Goal: Task Accomplishment & Management: Complete application form

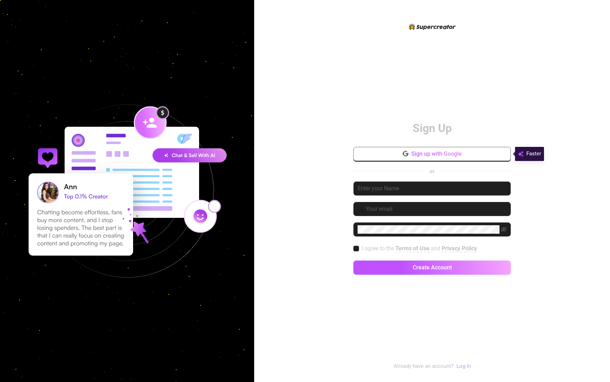
click at [436, 153] on span "Sign up with Google" at bounding box center [436, 153] width 50 height 7
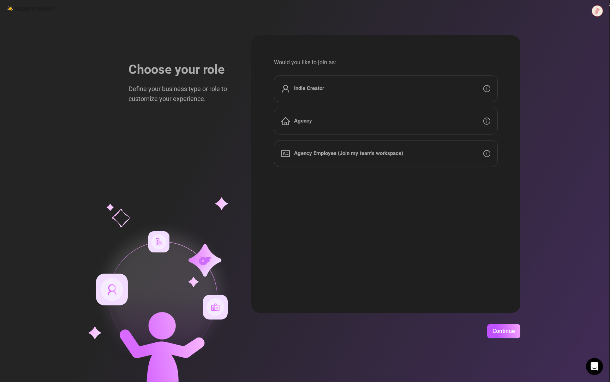
click at [326, 125] on div "Agency" at bounding box center [386, 121] width 224 height 27
click at [504, 334] on span "Continue" at bounding box center [503, 330] width 23 height 7
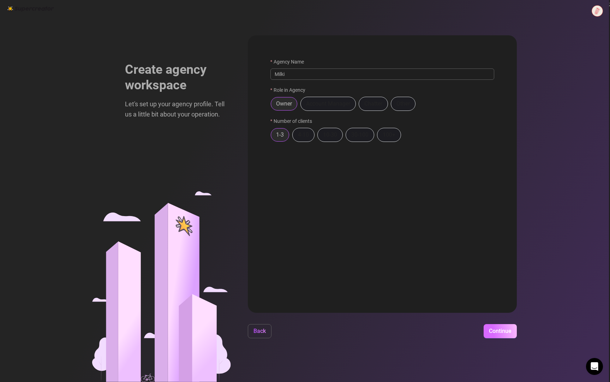
type input "Milki"
click at [503, 335] on button "Continue" at bounding box center [499, 331] width 33 height 14
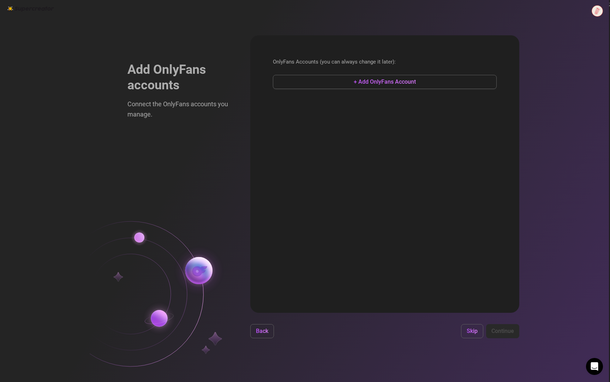
click at [381, 79] on span "+ Add OnlyFans Account" at bounding box center [385, 81] width 62 height 7
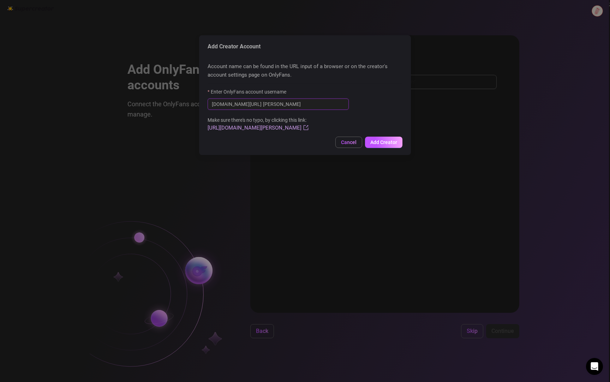
click at [299, 103] on input "[PERSON_NAME]" at bounding box center [304, 104] width 82 height 8
paste input "-dry-angel"
type input "[PERSON_NAME]-dry-angel"
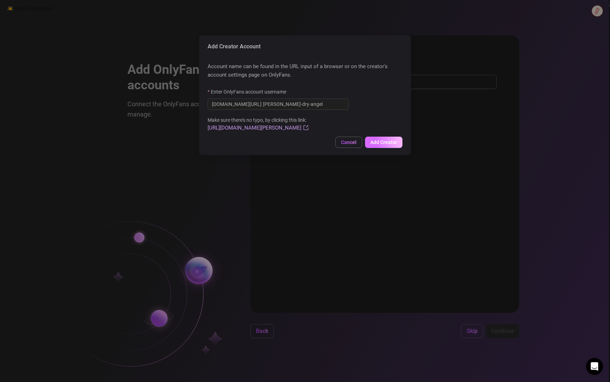
click at [387, 143] on span "Add Creator" at bounding box center [383, 142] width 27 height 6
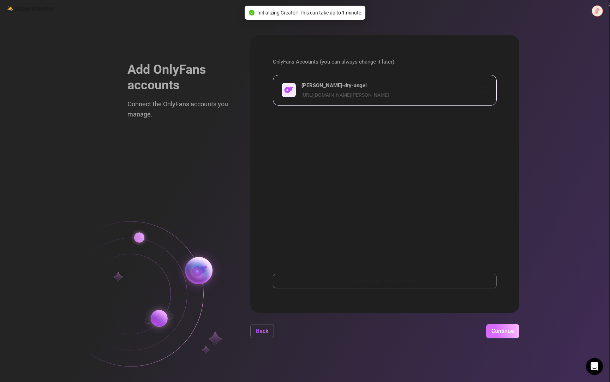
click at [507, 336] on button "Continue" at bounding box center [502, 331] width 33 height 14
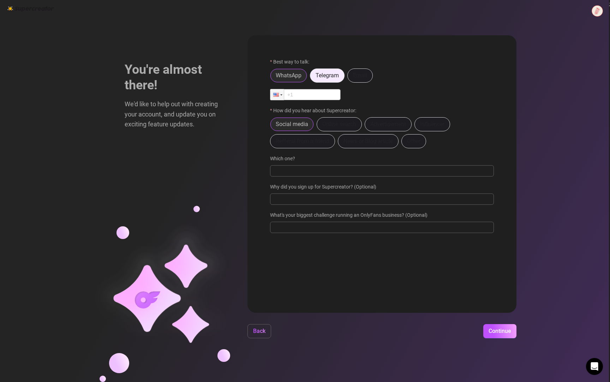
click at [324, 76] on span "Telegram" at bounding box center [326, 75] width 23 height 7
click at [312, 77] on input "Telegram" at bounding box center [312, 77] width 0 height 0
click at [296, 101] on div "Best way to talk: WhatsApp Telegram Email How did you hear about Supercreator: …" at bounding box center [382, 148] width 224 height 181
click at [301, 94] on input "text" at bounding box center [386, 95] width 207 height 8
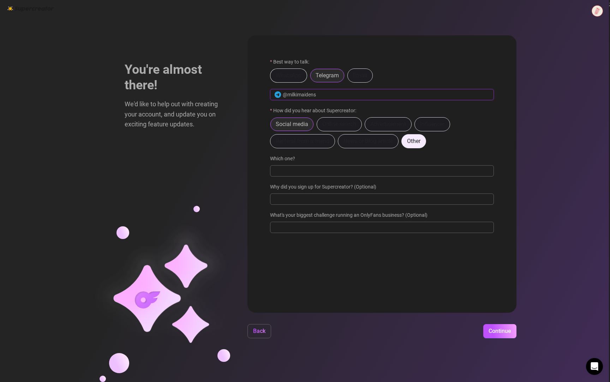
type input "@milkimaidens"
click at [411, 138] on span "Other" at bounding box center [413, 141] width 13 height 7
click at [403, 143] on input "Other" at bounding box center [403, 143] width 0 height 0
click at [318, 169] on input "Where then? We're curious 🍿" at bounding box center [382, 170] width 224 height 11
type input "Directly from SuperCreator team."
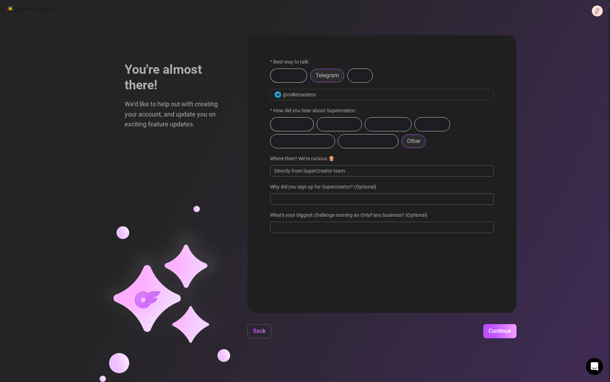
click at [324, 200] on input "Why did you sign up for Supercreator? (Optional)" at bounding box center [382, 198] width 224 height 11
type input "To test AI chat functionality."
click at [345, 226] on input "What's your biggest challenge running an OnlyFans business? (Optional)" at bounding box center [382, 227] width 224 height 11
click at [502, 336] on button "Continue" at bounding box center [499, 331] width 33 height 14
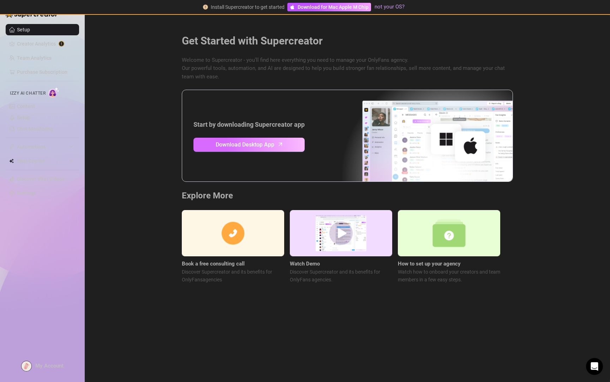
click at [255, 142] on span "Download Desktop App" at bounding box center [245, 144] width 59 height 9
